Goal: Share content

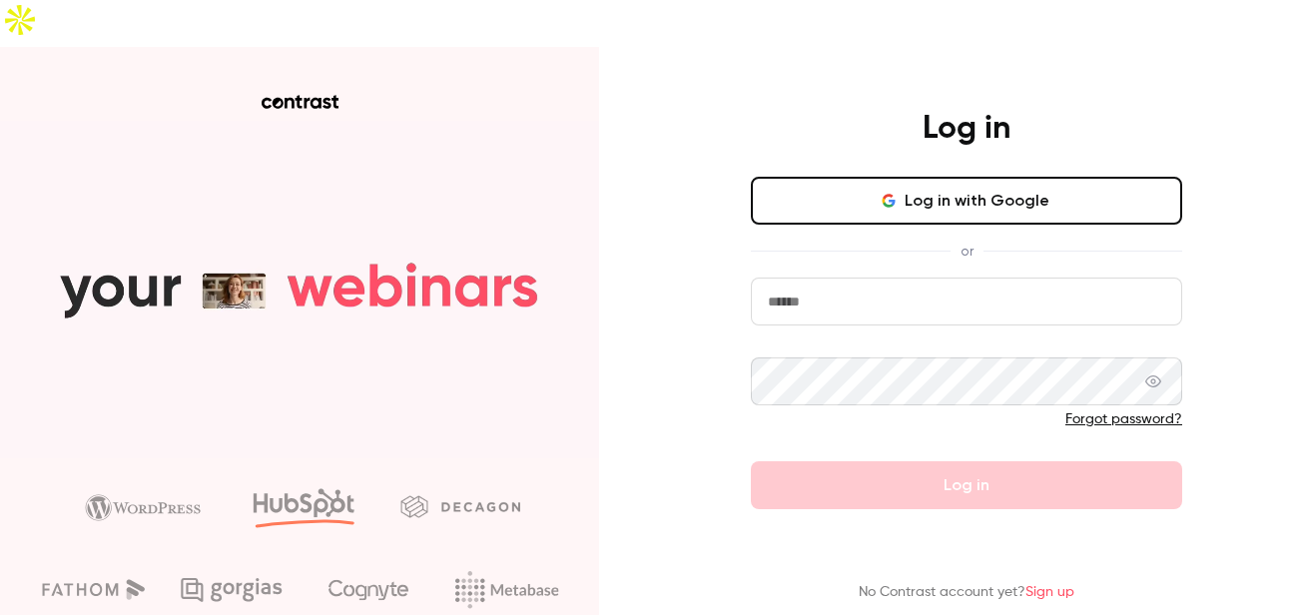
click at [858, 278] on input "email" at bounding box center [966, 302] width 431 height 48
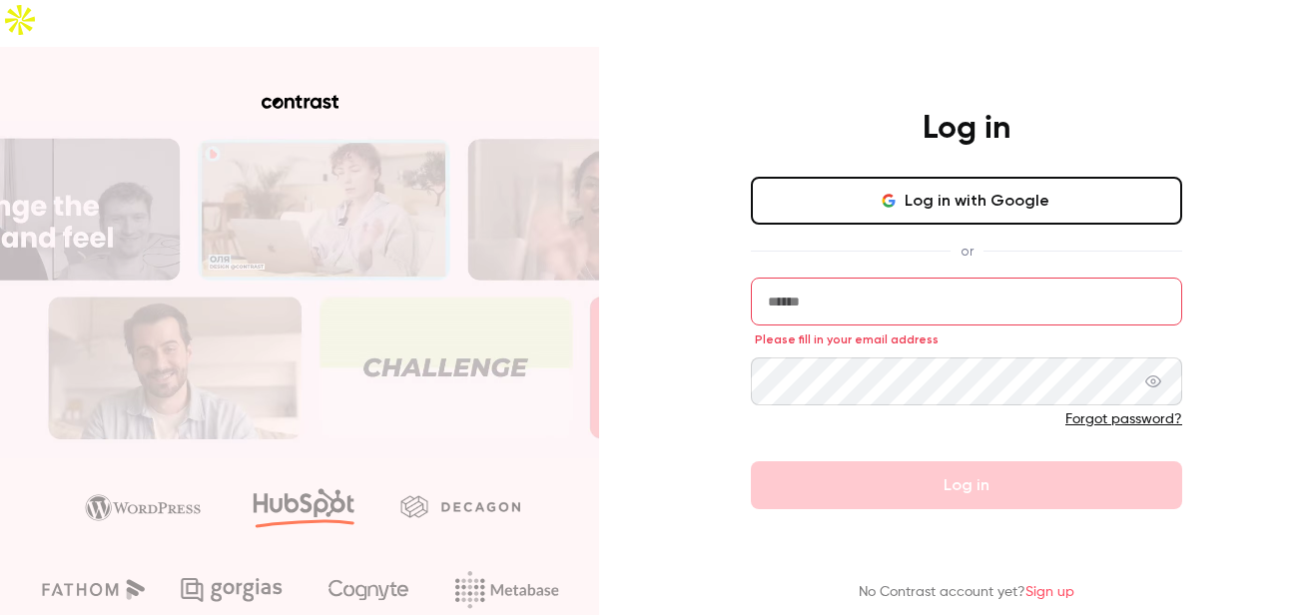
click at [871, 177] on button "Log in with Google" at bounding box center [966, 201] width 431 height 48
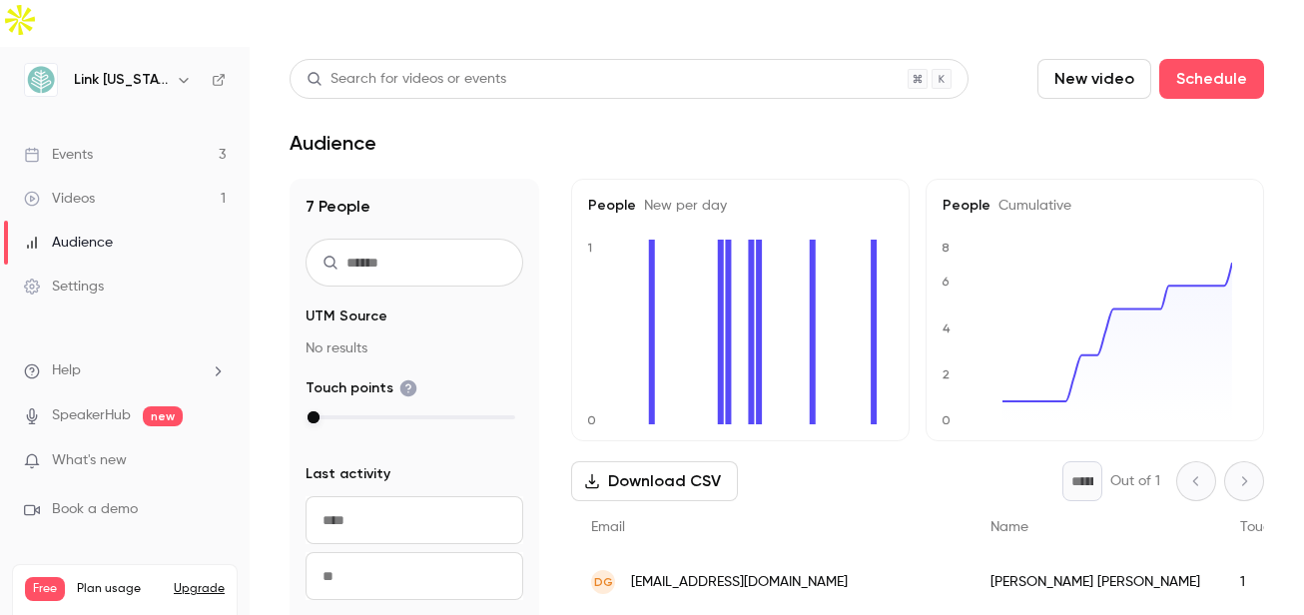
click at [92, 145] on div "Events" at bounding box center [58, 155] width 69 height 20
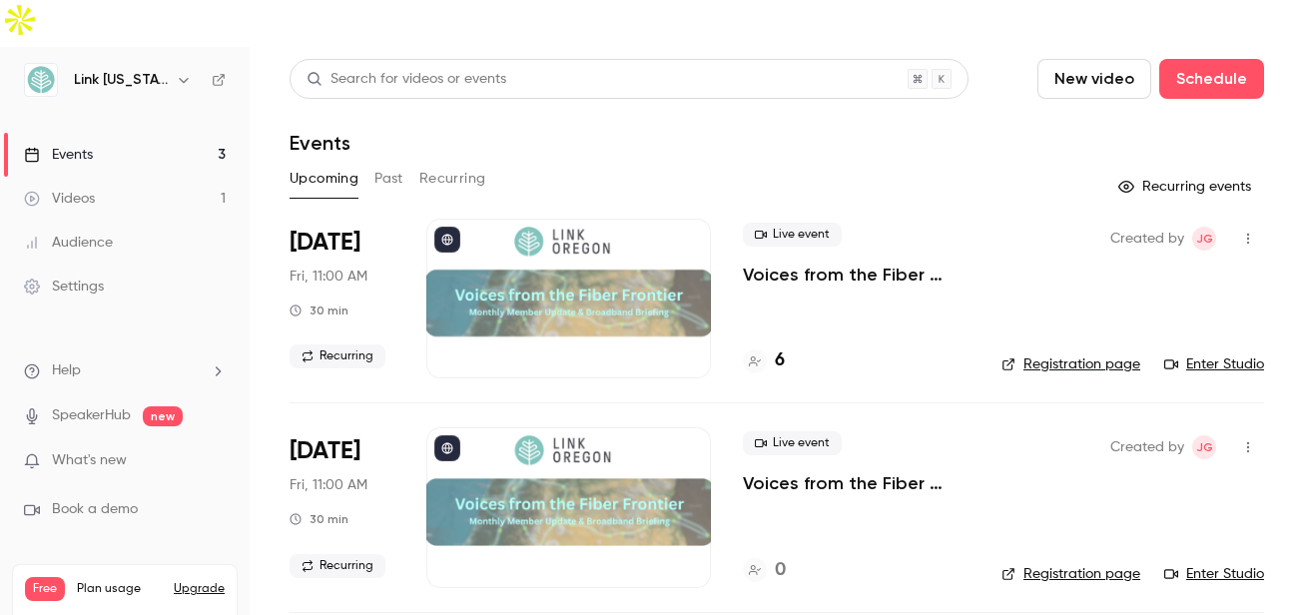
click at [1232, 223] on button "button" at bounding box center [1248, 239] width 32 height 32
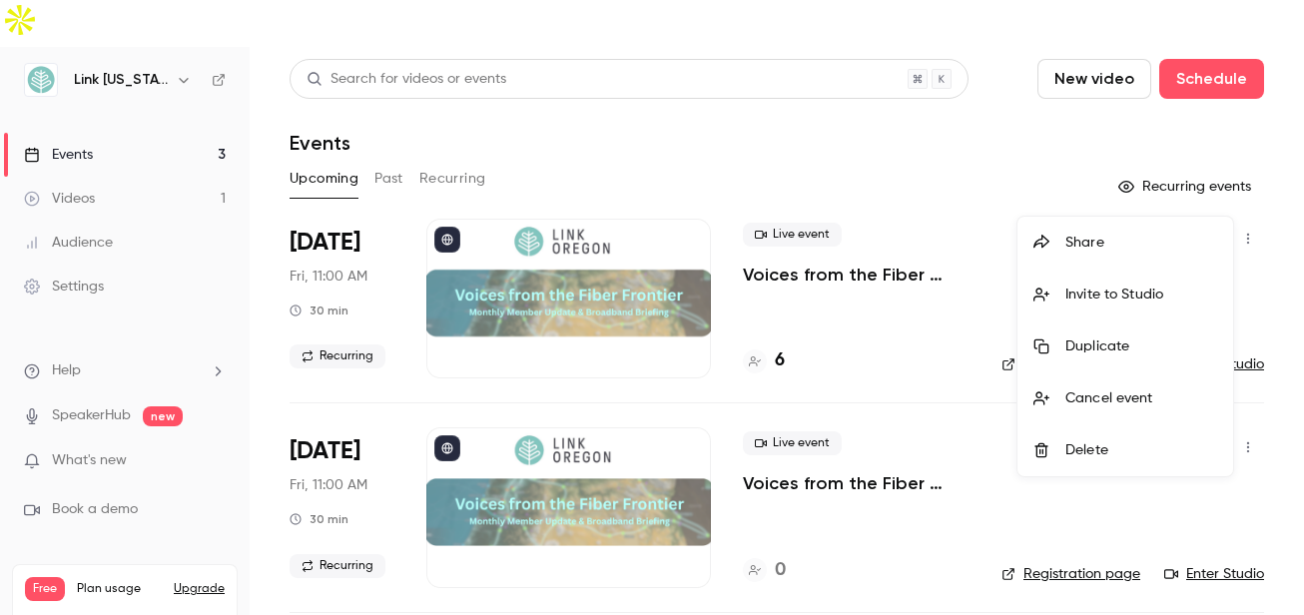
click at [1095, 250] on div "Share" at bounding box center [1141, 243] width 152 height 20
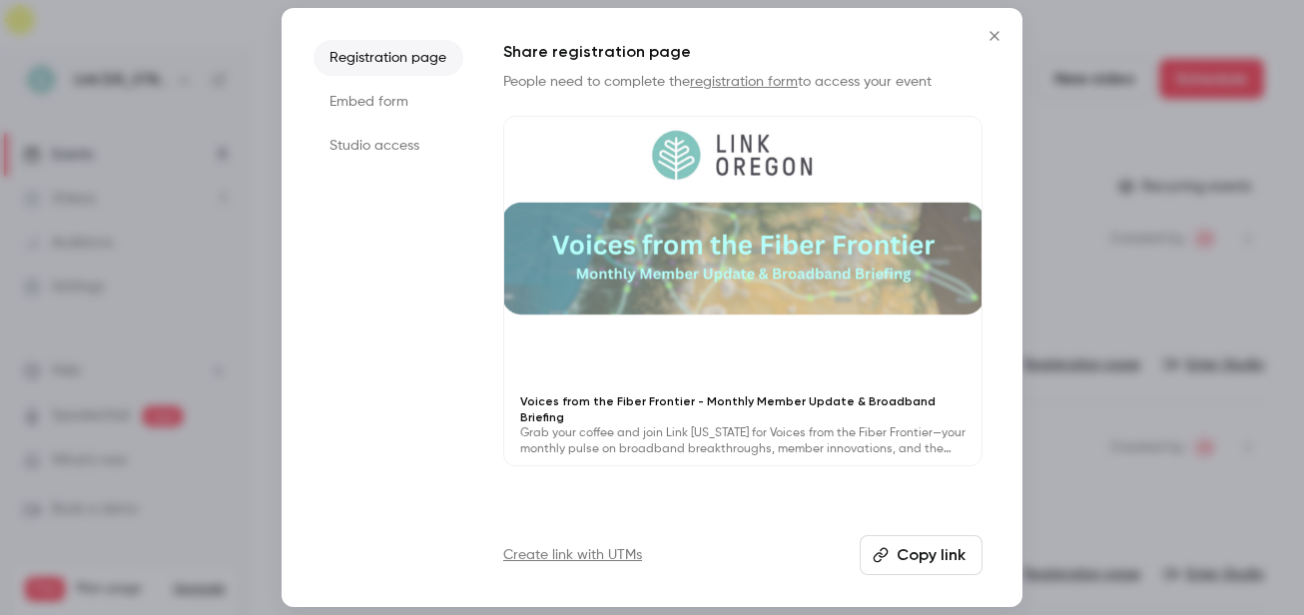
click at [911, 560] on button "Copy link" at bounding box center [921, 555] width 123 height 40
